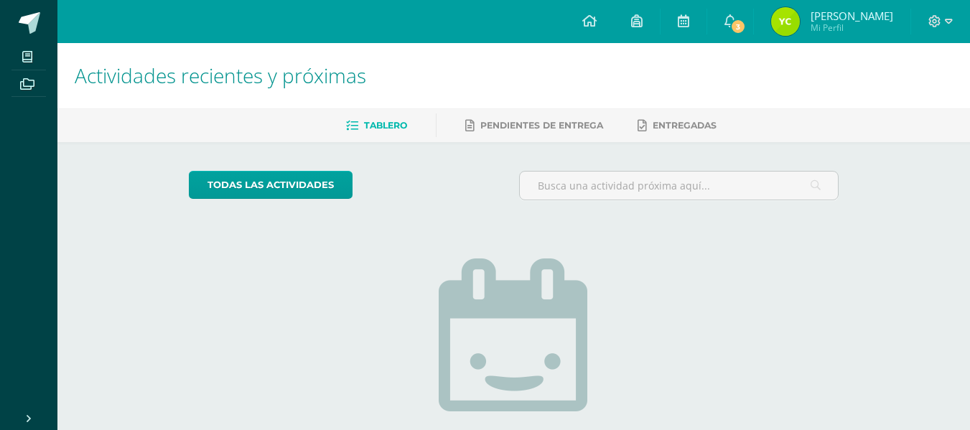
click at [825, 18] on span "[PERSON_NAME]" at bounding box center [852, 16] width 83 height 14
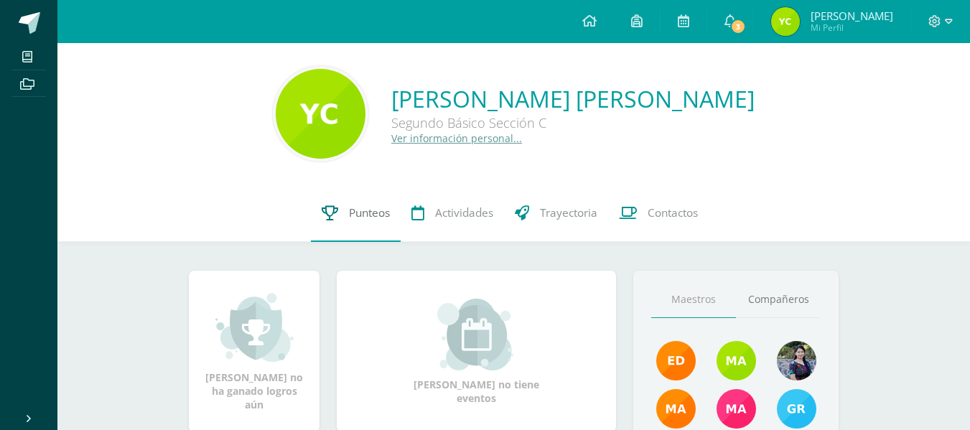
click at [349, 218] on span "Punteos" at bounding box center [369, 212] width 41 height 15
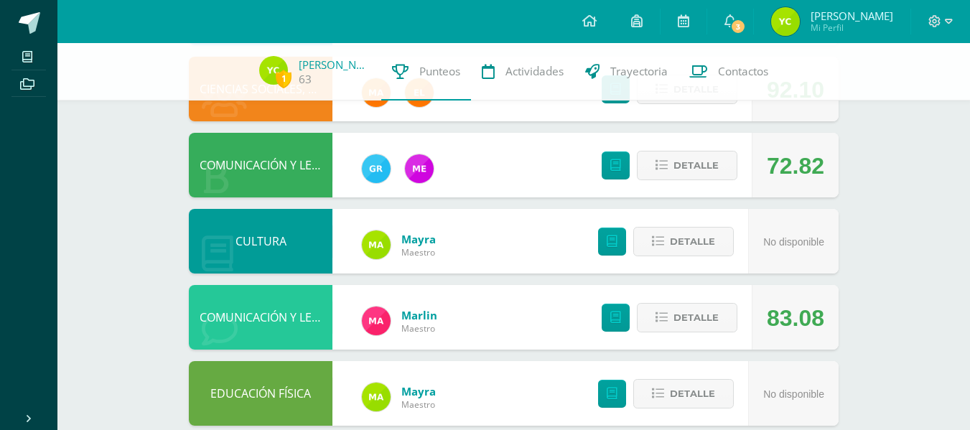
scroll to position [546, 0]
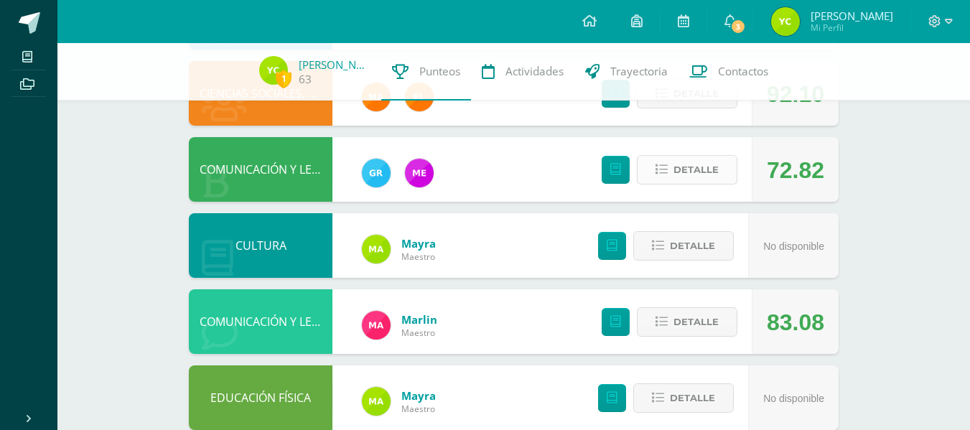
click at [678, 160] on span "Detalle" at bounding box center [696, 170] width 45 height 27
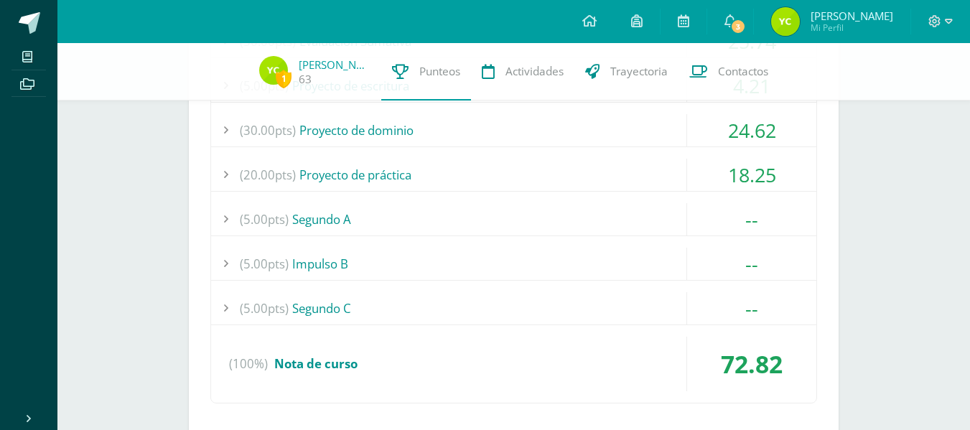
scroll to position [803, 0]
click at [644, 297] on div "(5.00pts) Segundo C" at bounding box center [513, 309] width 605 height 32
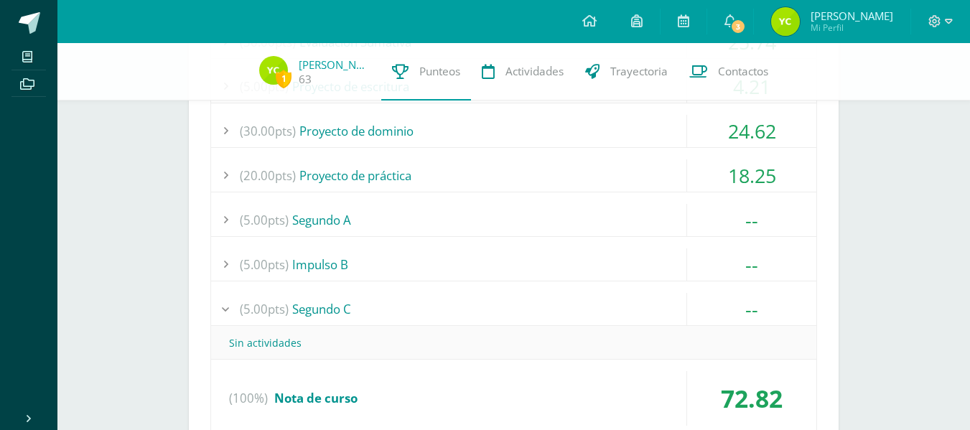
click at [644, 297] on div "(5.00pts) Segundo C" at bounding box center [513, 309] width 605 height 32
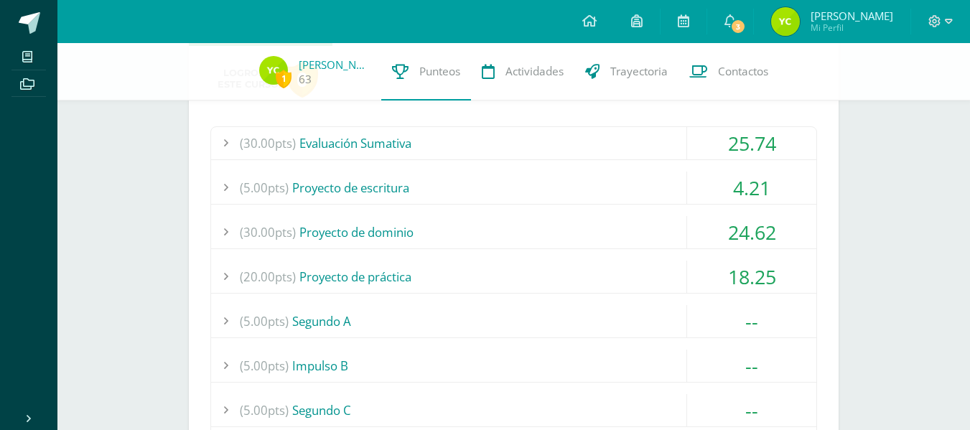
scroll to position [701, 0]
click at [691, 272] on div "18.25" at bounding box center [751, 277] width 129 height 32
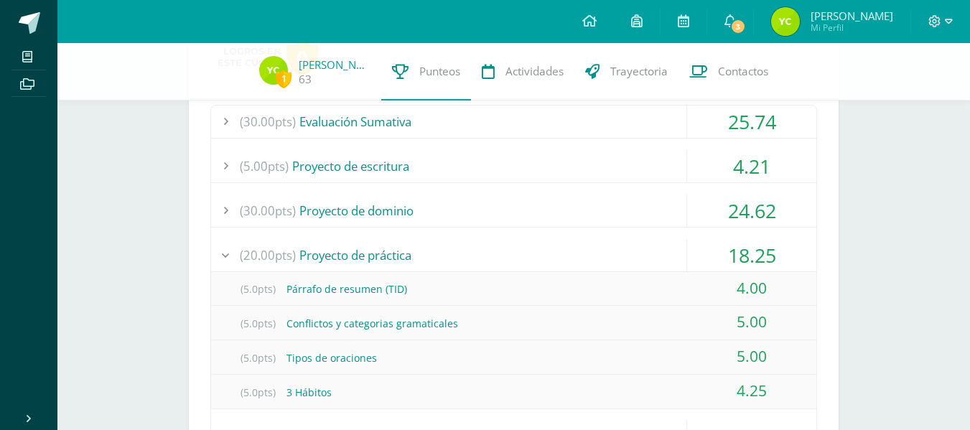
scroll to position [722, 0]
click at [687, 261] on div "18.25" at bounding box center [752, 256] width 130 height 32
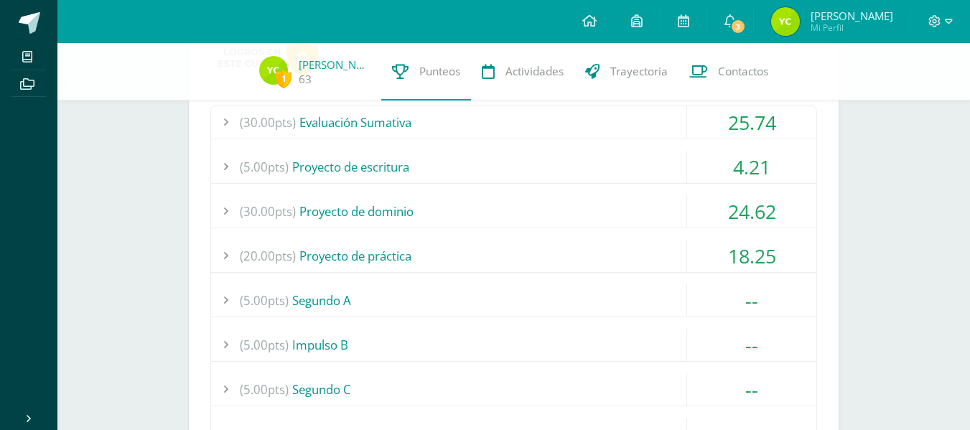
click at [708, 208] on div "24.62" at bounding box center [751, 211] width 129 height 32
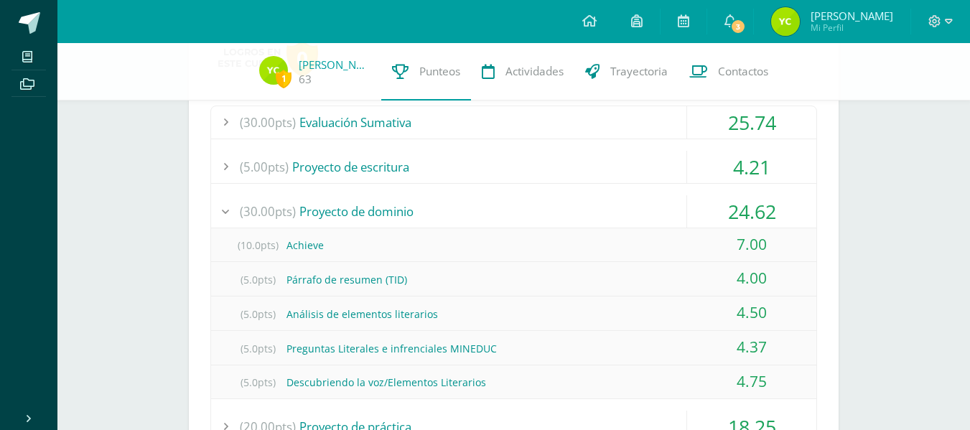
click at [708, 208] on div "24.62" at bounding box center [751, 211] width 129 height 32
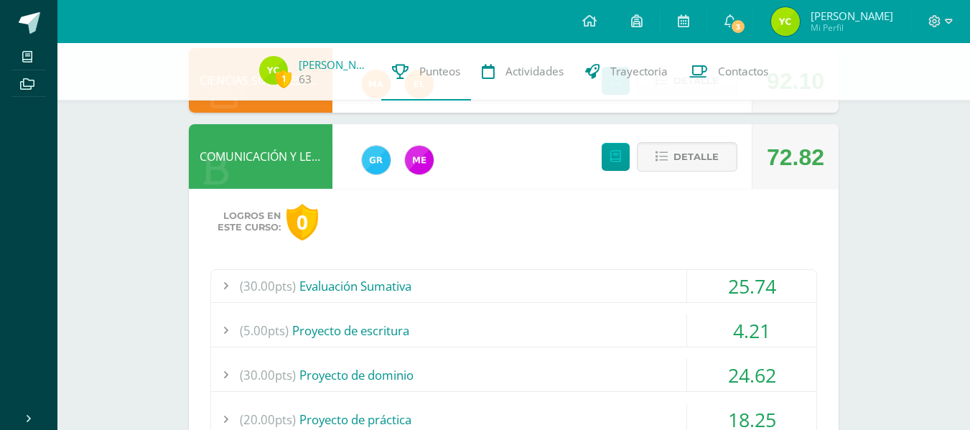
scroll to position [529, 0]
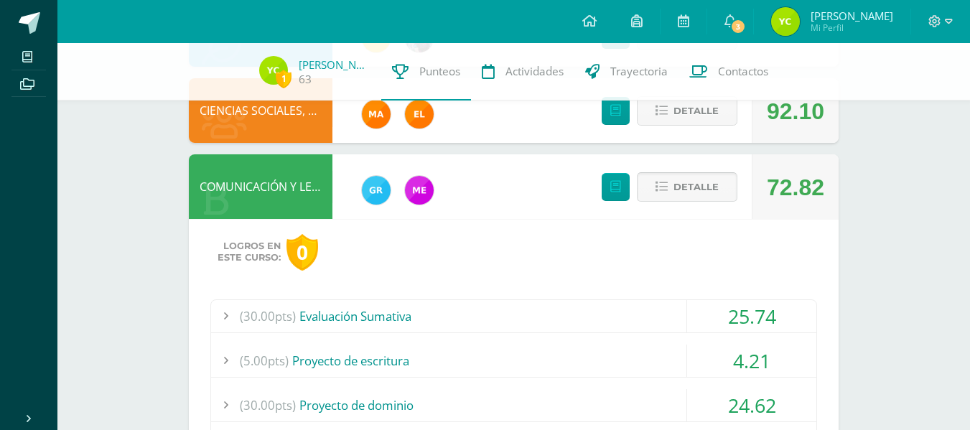
click at [691, 196] on span "Detalle" at bounding box center [696, 187] width 45 height 27
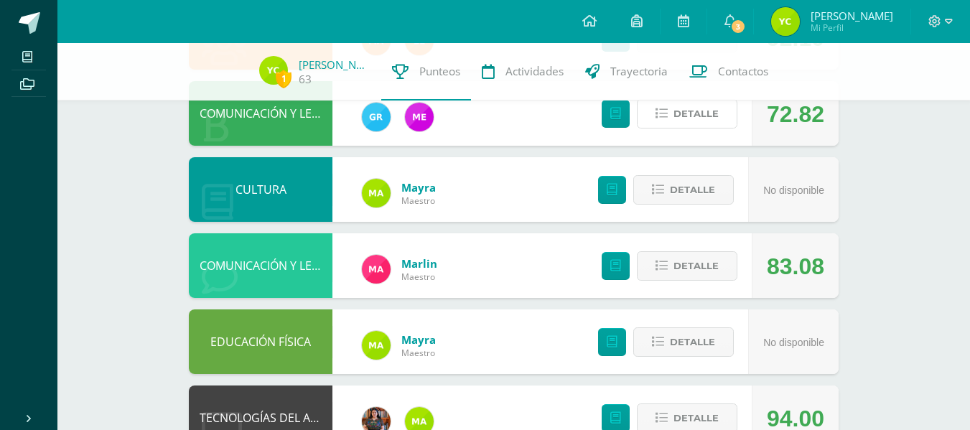
scroll to position [602, 0]
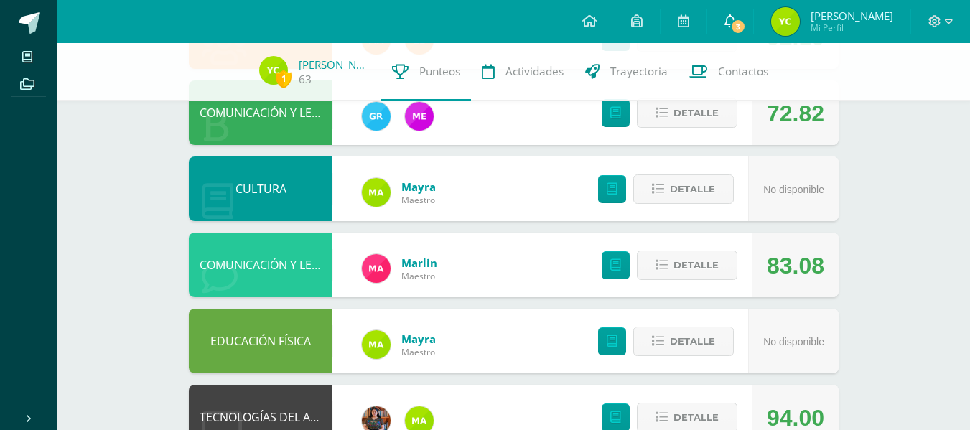
click at [746, 24] on span "3" at bounding box center [738, 27] width 16 height 16
click at [946, 22] on icon at bounding box center [949, 21] width 8 height 13
click at [920, 99] on span "Cerrar sesión" at bounding box center [903, 97] width 65 height 14
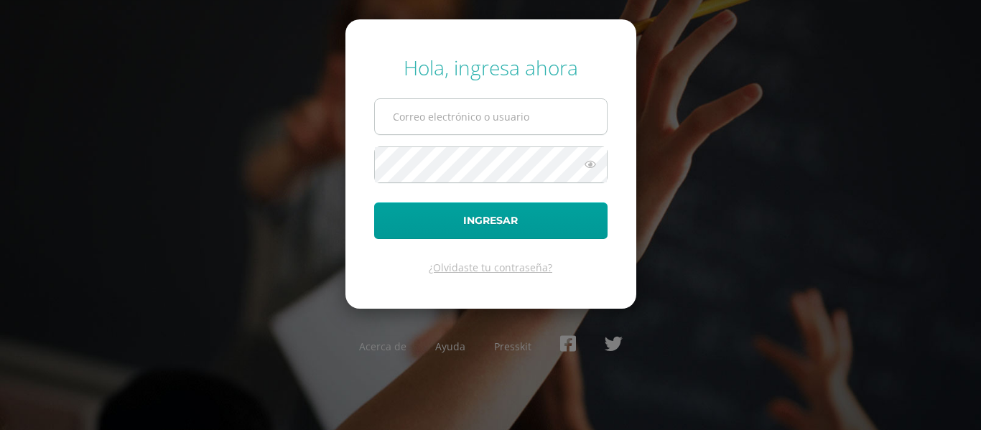
click at [492, 112] on input "text" at bounding box center [491, 116] width 232 height 35
type input "maribelchalcu2023@maiagt.org"
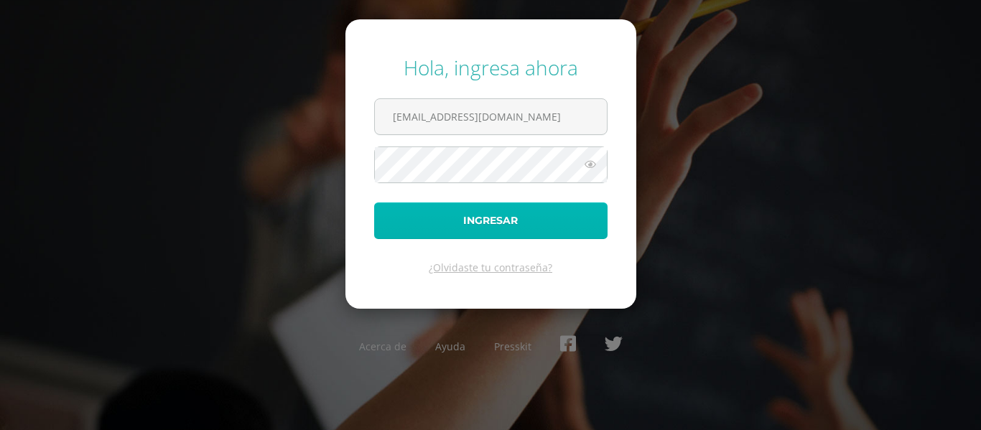
click at [503, 219] on button "Ingresar" at bounding box center [490, 221] width 233 height 37
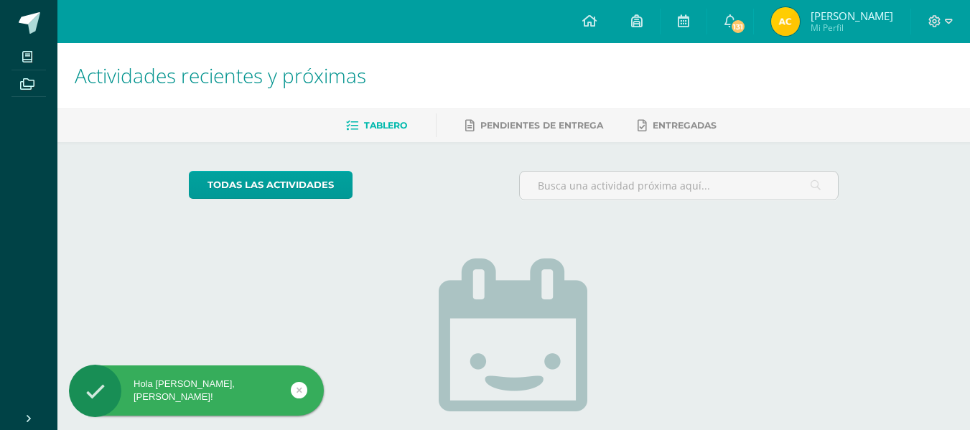
click at [850, 14] on span "[PERSON_NAME] [PERSON_NAME]" at bounding box center [852, 16] width 83 height 14
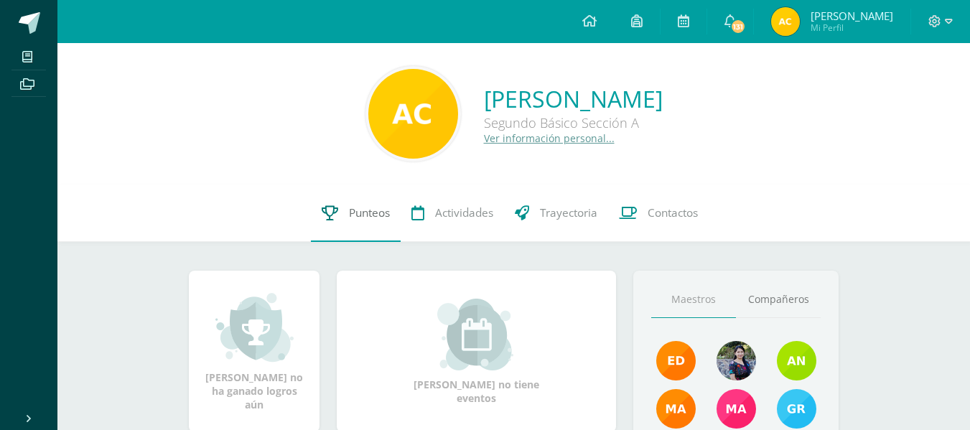
click at [358, 209] on span "Punteos" at bounding box center [369, 212] width 41 height 15
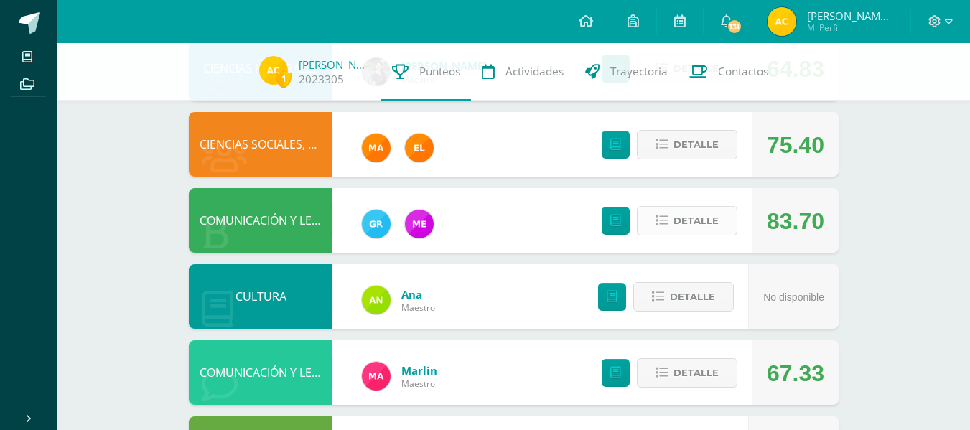
scroll to position [495, 0]
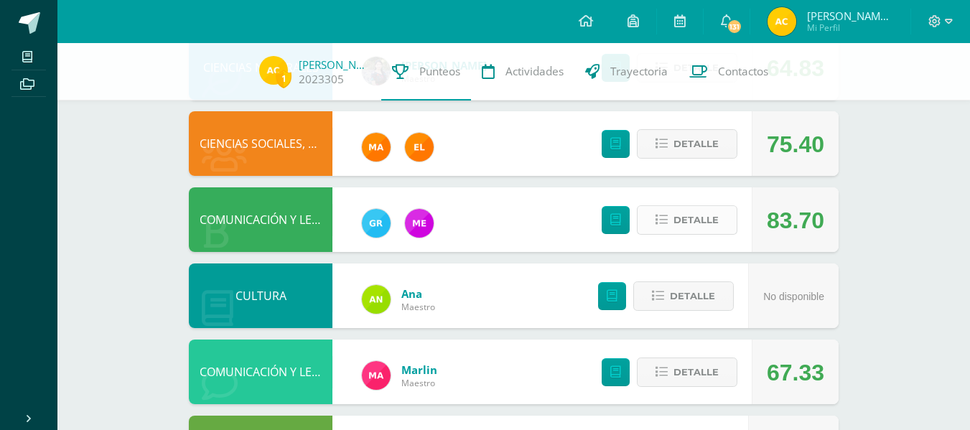
click at [684, 227] on span "Detalle" at bounding box center [696, 220] width 45 height 27
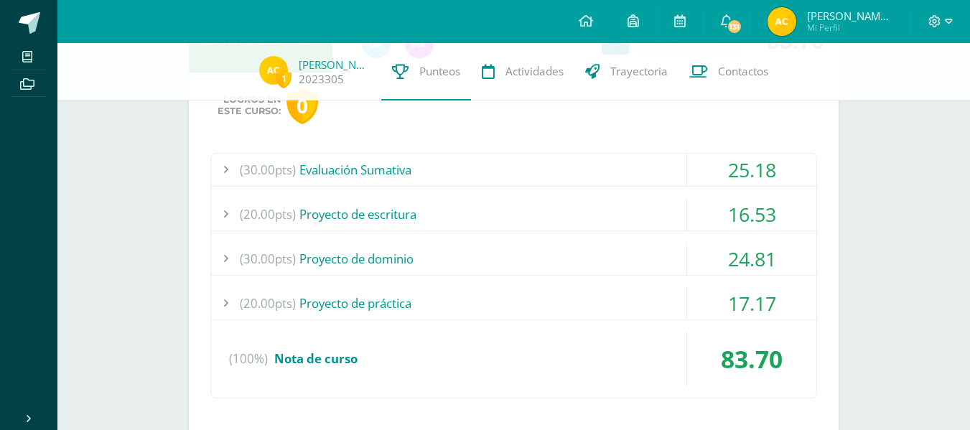
scroll to position [671, 0]
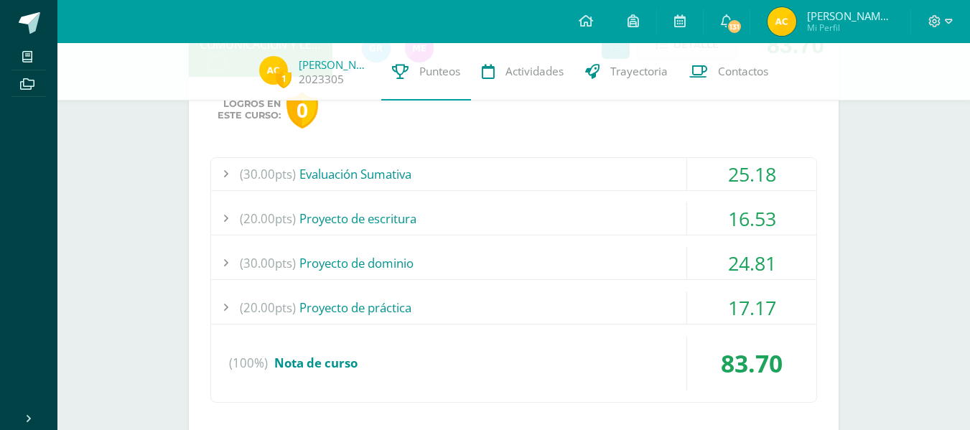
click at [737, 183] on div "25.18" at bounding box center [751, 174] width 129 height 32
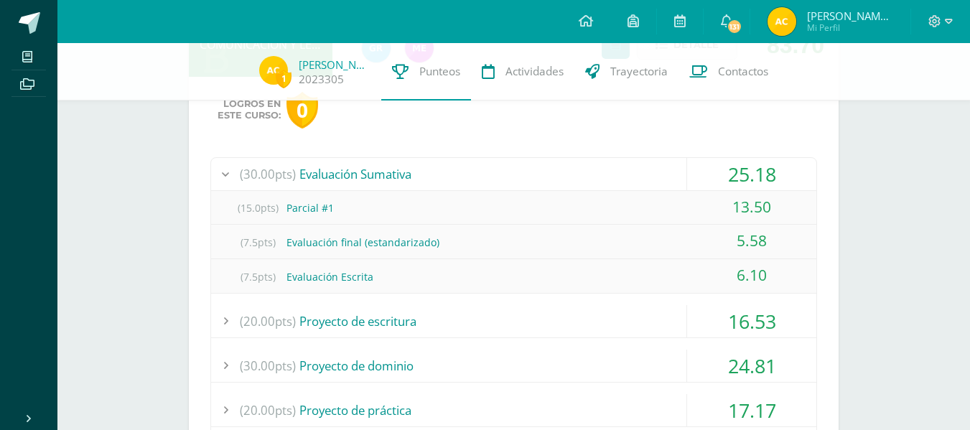
click at [737, 183] on div "25.18" at bounding box center [751, 174] width 129 height 32
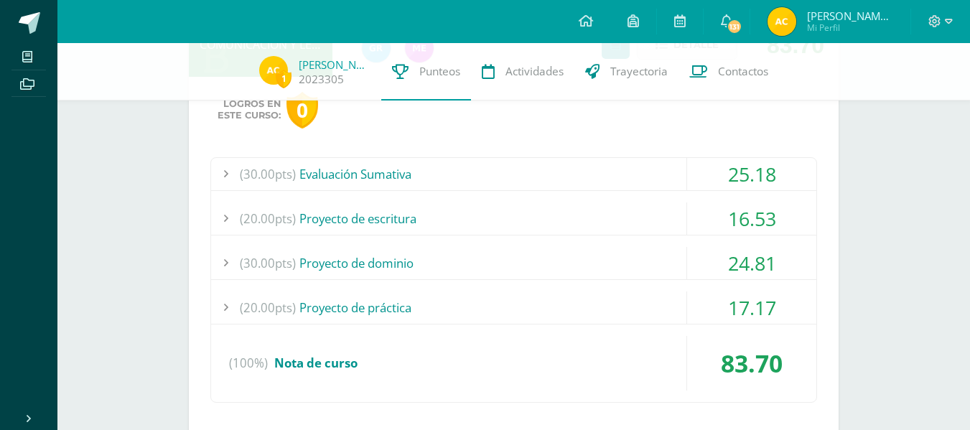
click at [735, 216] on div "16.53" at bounding box center [751, 219] width 129 height 32
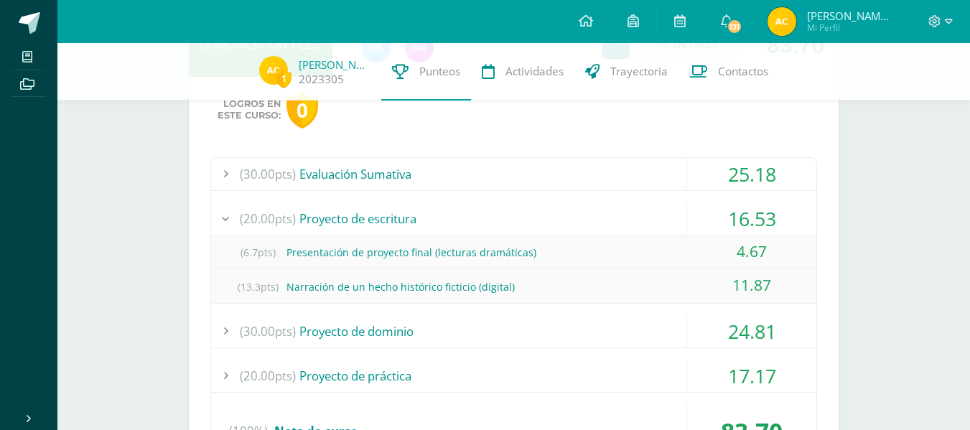
click at [735, 216] on div "16.53" at bounding box center [751, 219] width 129 height 32
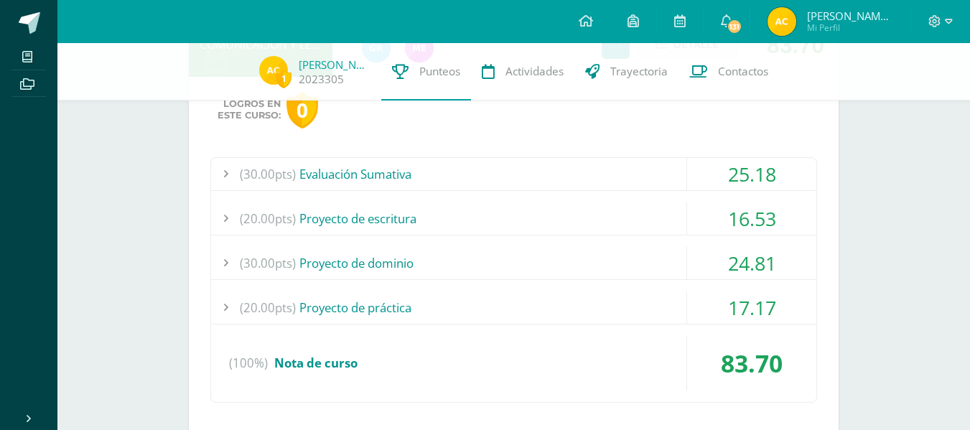
click at [735, 263] on div "24.81" at bounding box center [751, 263] width 129 height 32
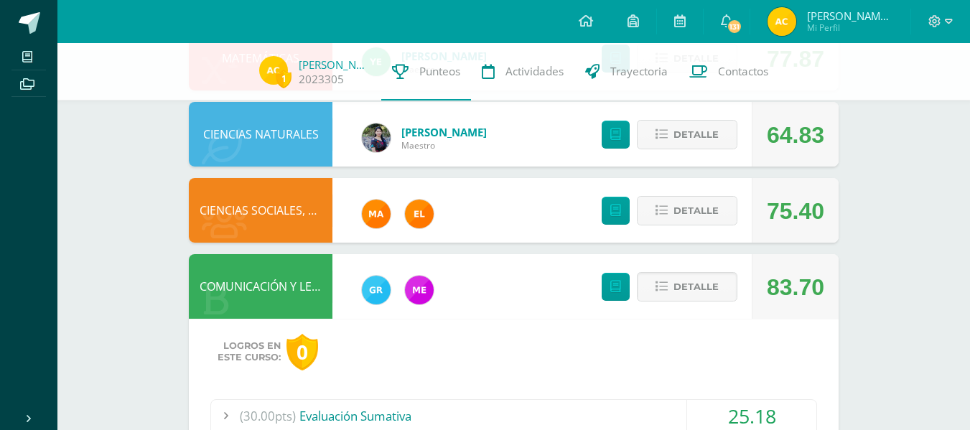
scroll to position [428, 0]
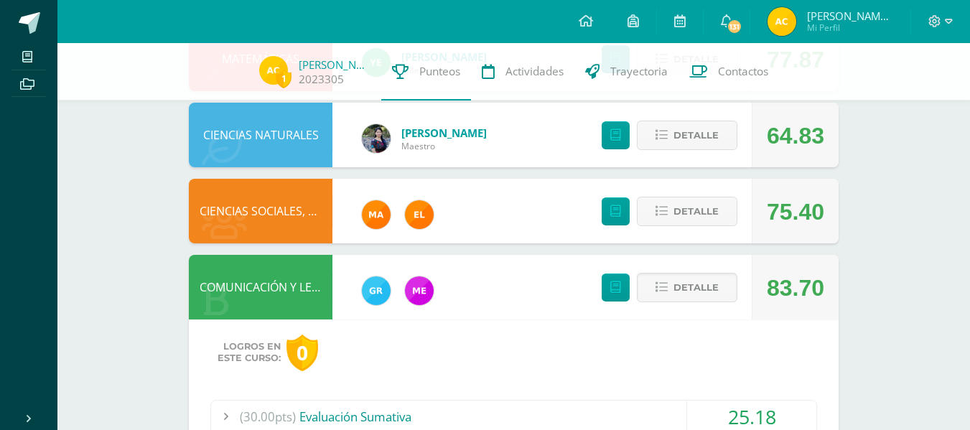
click at [717, 283] on span "Detalle" at bounding box center [696, 287] width 45 height 27
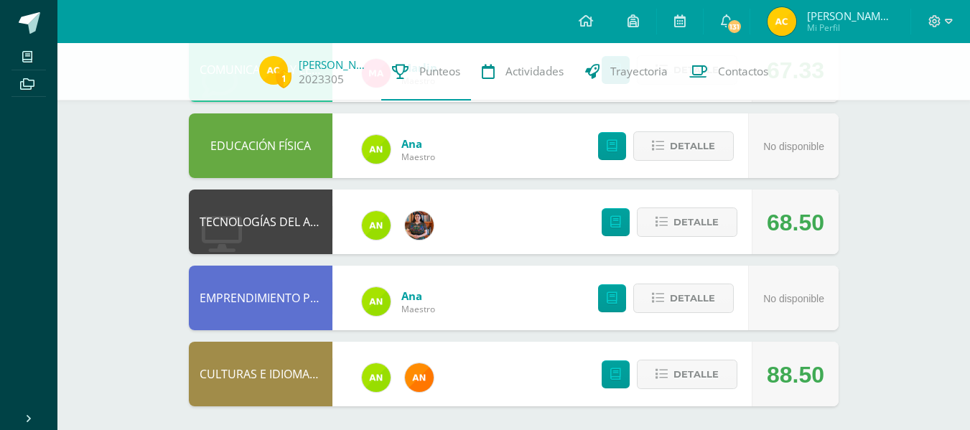
scroll to position [803, 0]
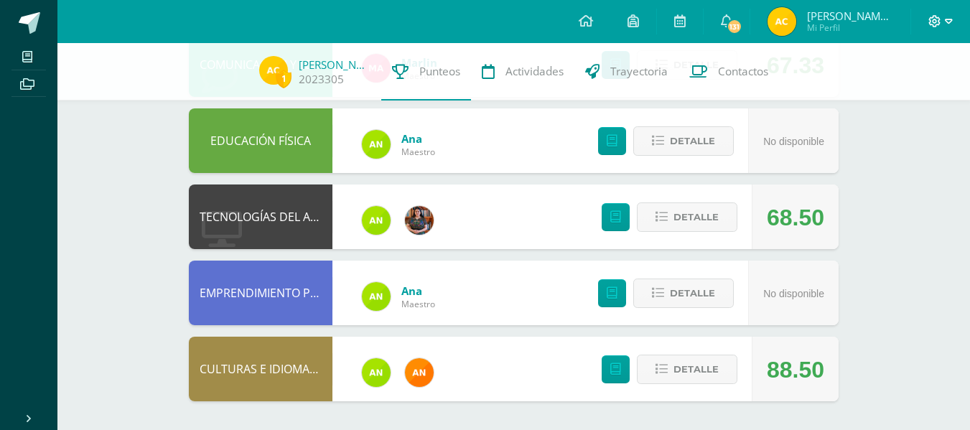
click at [934, 25] on icon at bounding box center [935, 21] width 13 height 13
click at [913, 96] on span "Cerrar sesión" at bounding box center [903, 97] width 65 height 14
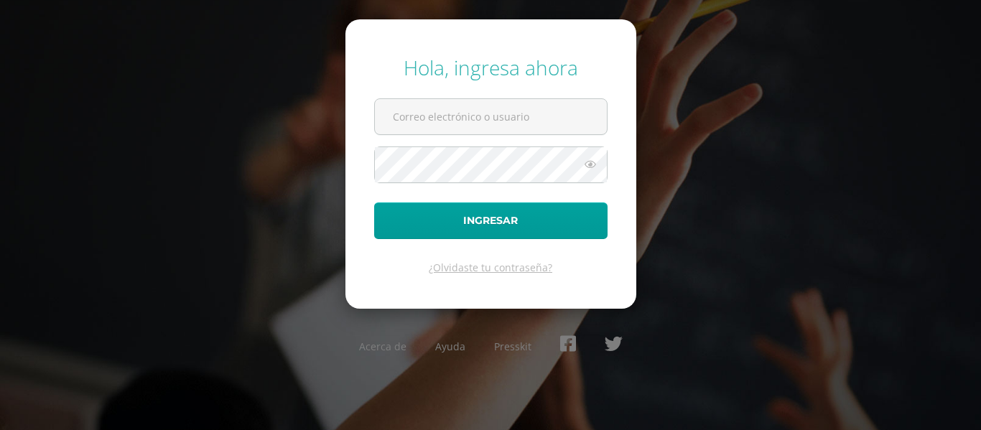
click at [455, 95] on form "Hola, ingresa ahora Ingresar ¿Olvidaste tu contraseña?" at bounding box center [490, 163] width 291 height 289
click at [477, 131] on input "text" at bounding box center [491, 116] width 232 height 35
type input "[EMAIL_ADDRESS][DOMAIN_NAME]"
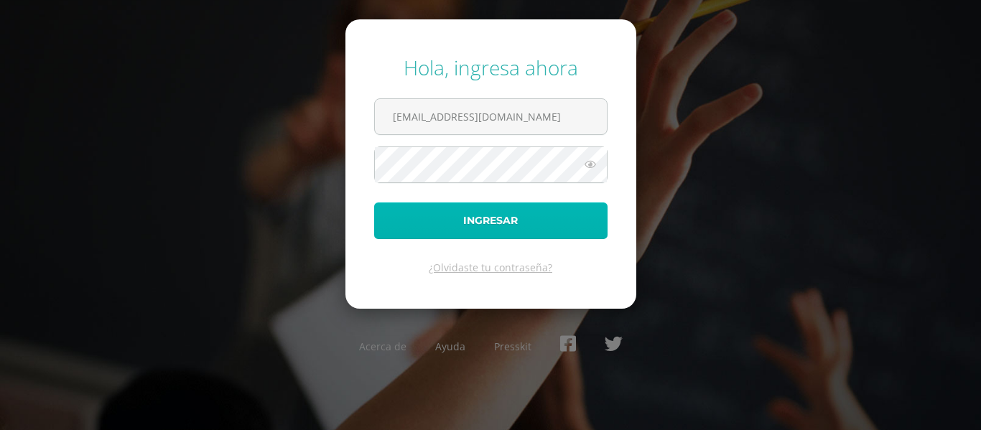
click at [515, 223] on button "Ingresar" at bounding box center [490, 221] width 233 height 37
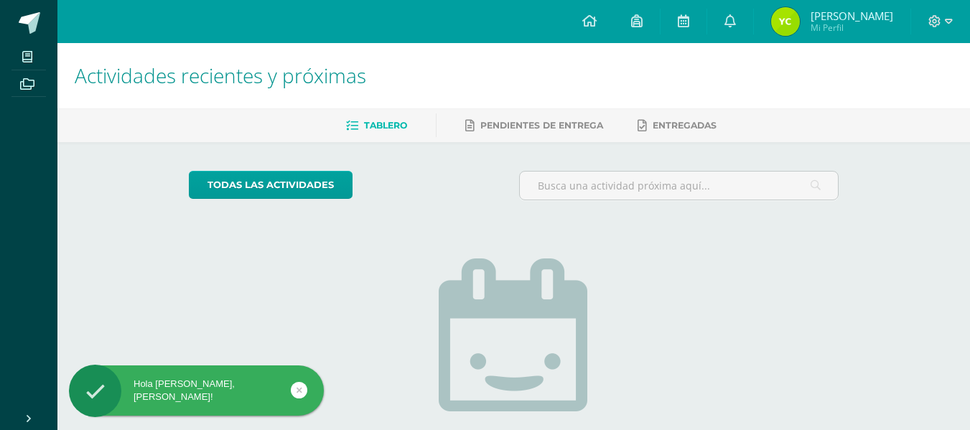
click at [838, 15] on span "[PERSON_NAME]" at bounding box center [852, 16] width 83 height 14
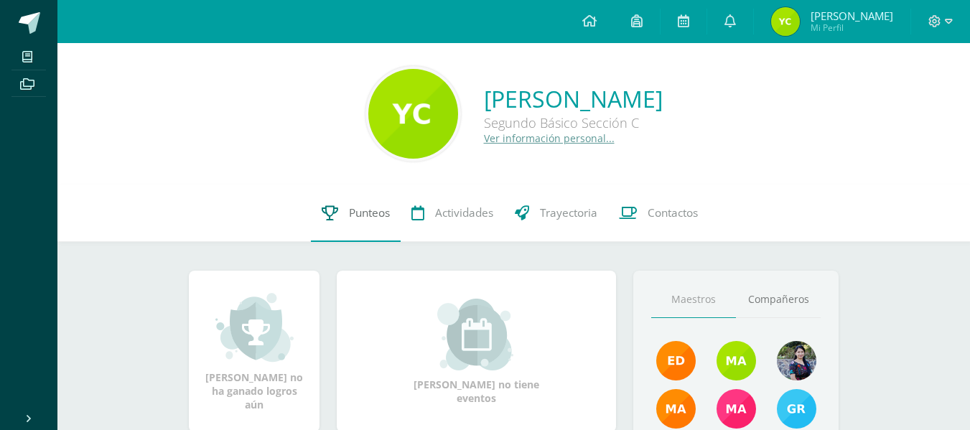
click at [338, 215] on link "Punteos" at bounding box center [356, 213] width 90 height 57
